Goal: Transaction & Acquisition: Book appointment/travel/reservation

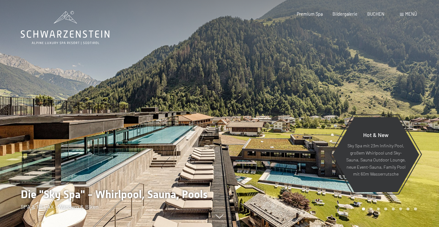
click at [290, 78] on div at bounding box center [330, 113] width 220 height 227
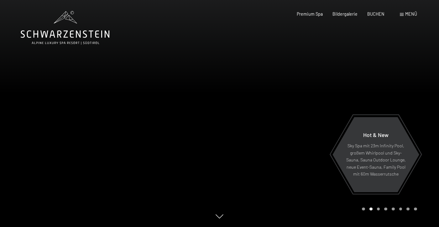
click at [290, 78] on div at bounding box center [330, 113] width 220 height 227
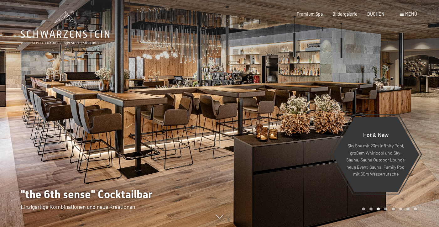
click at [290, 78] on div at bounding box center [330, 113] width 220 height 227
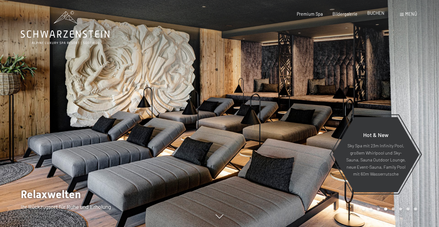
click at [379, 16] on span "BUCHEN" at bounding box center [375, 12] width 17 height 5
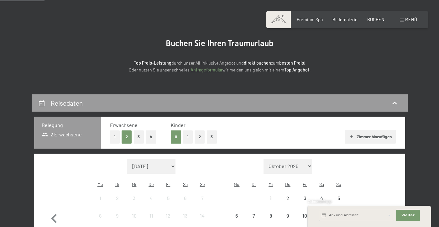
scroll to position [95, 0]
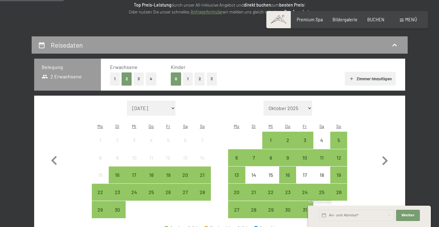
click at [210, 77] on button "3" at bounding box center [212, 78] width 10 height 13
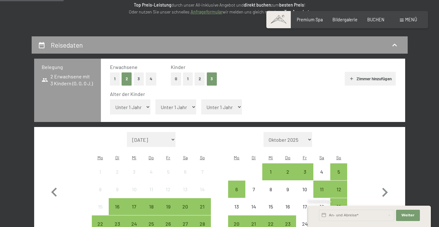
select select "9"
select select "12"
select select "15"
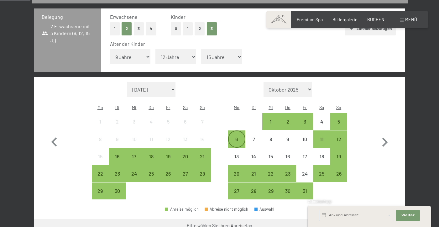
scroll to position [147, 0]
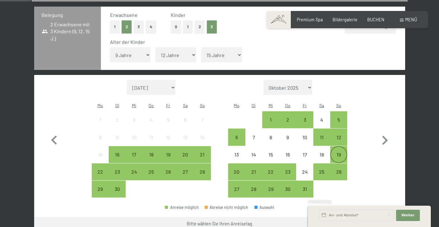
click at [335, 152] on div "19" at bounding box center [339, 160] width 16 height 16
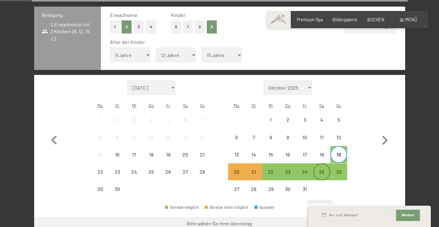
click at [321, 169] on div "25" at bounding box center [322, 177] width 16 height 16
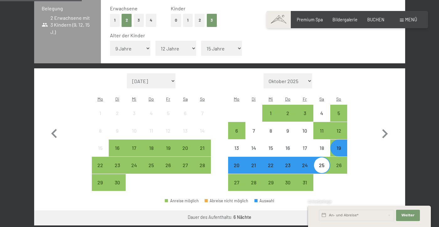
scroll to position [158, 0]
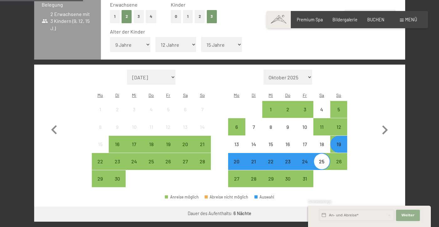
click at [409, 216] on span "Weiter" at bounding box center [407, 215] width 13 height 5
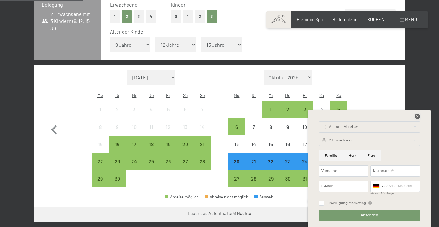
click at [418, 116] on icon at bounding box center [417, 116] width 5 height 5
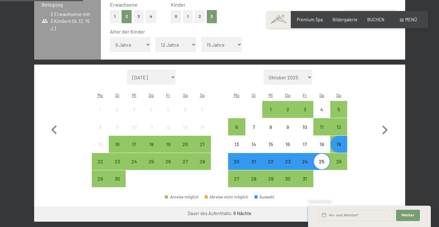
click at [376, 206] on button "Weiter zu „Zimmer“" at bounding box center [377, 213] width 56 height 15
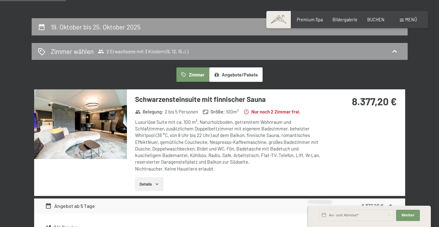
scroll to position [127, 0]
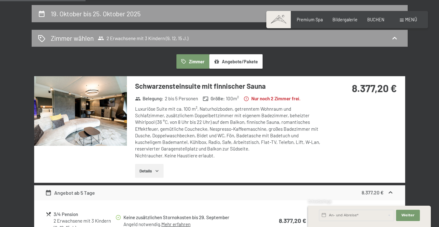
click at [153, 169] on button "Details" at bounding box center [149, 171] width 29 height 14
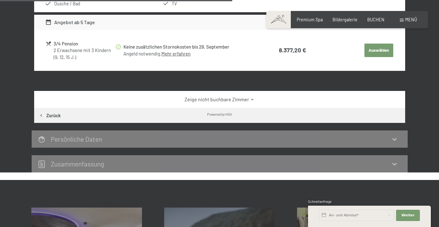
scroll to position [394, 0]
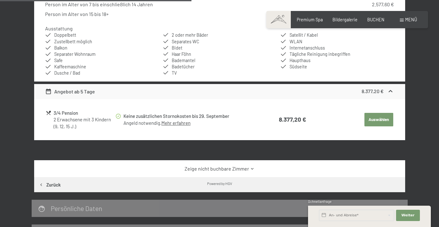
click at [373, 116] on button "Auswählen" at bounding box center [378, 120] width 29 height 14
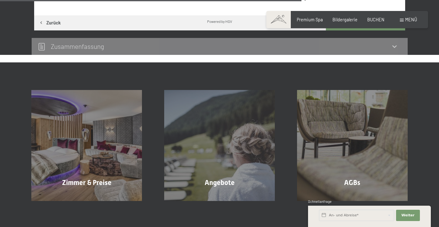
scroll to position [497, 0]
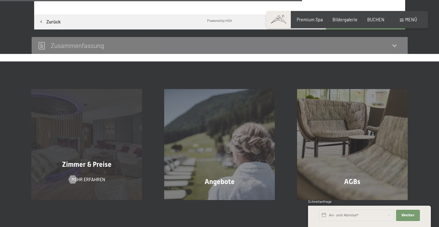
click at [131, 150] on div "Zimmer & Preise Mehr erfahren" at bounding box center [86, 144] width 133 height 111
